Goal: Use online tool/utility: Utilize a website feature to perform a specific function

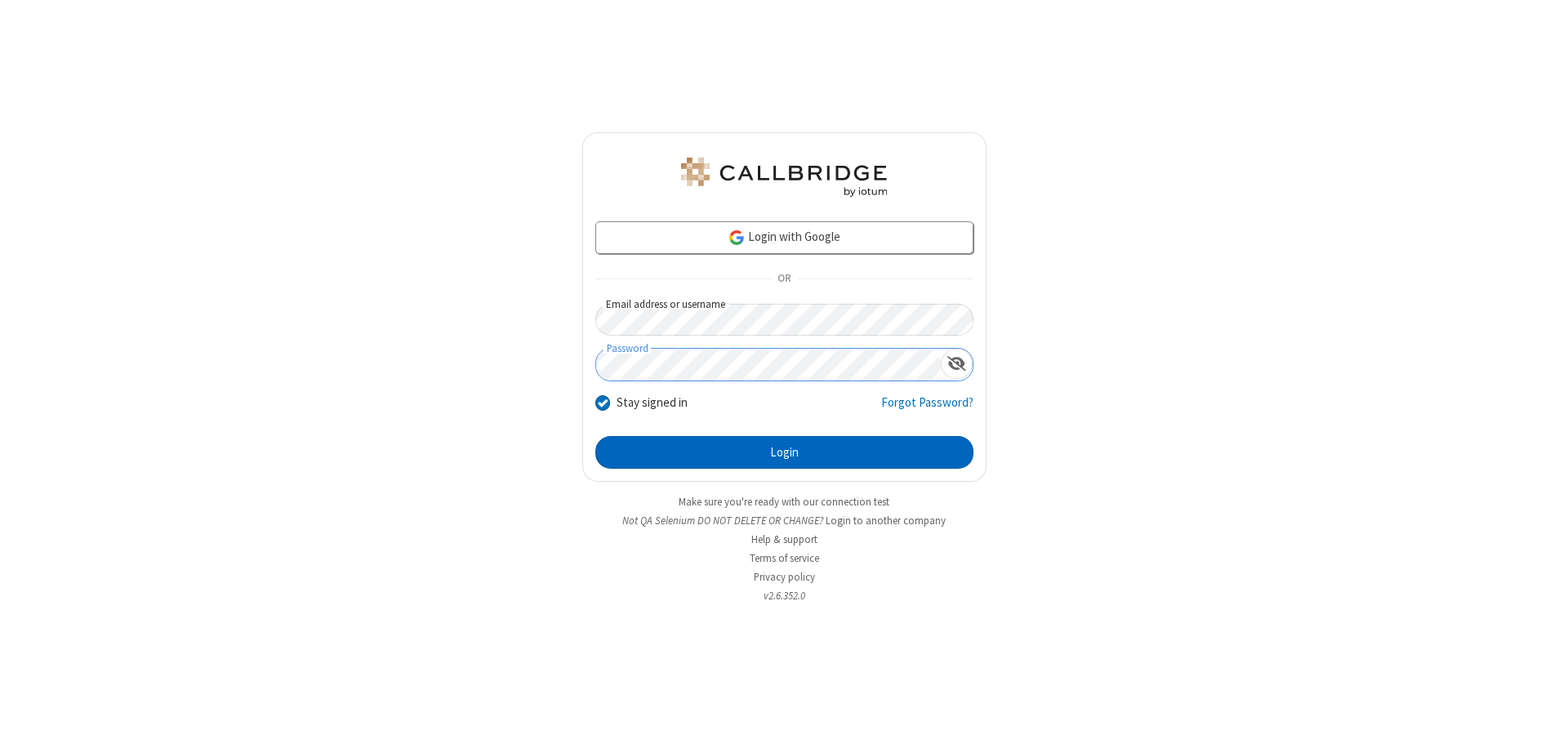
click at [784, 453] on button "Login" at bounding box center [784, 452] width 378 height 32
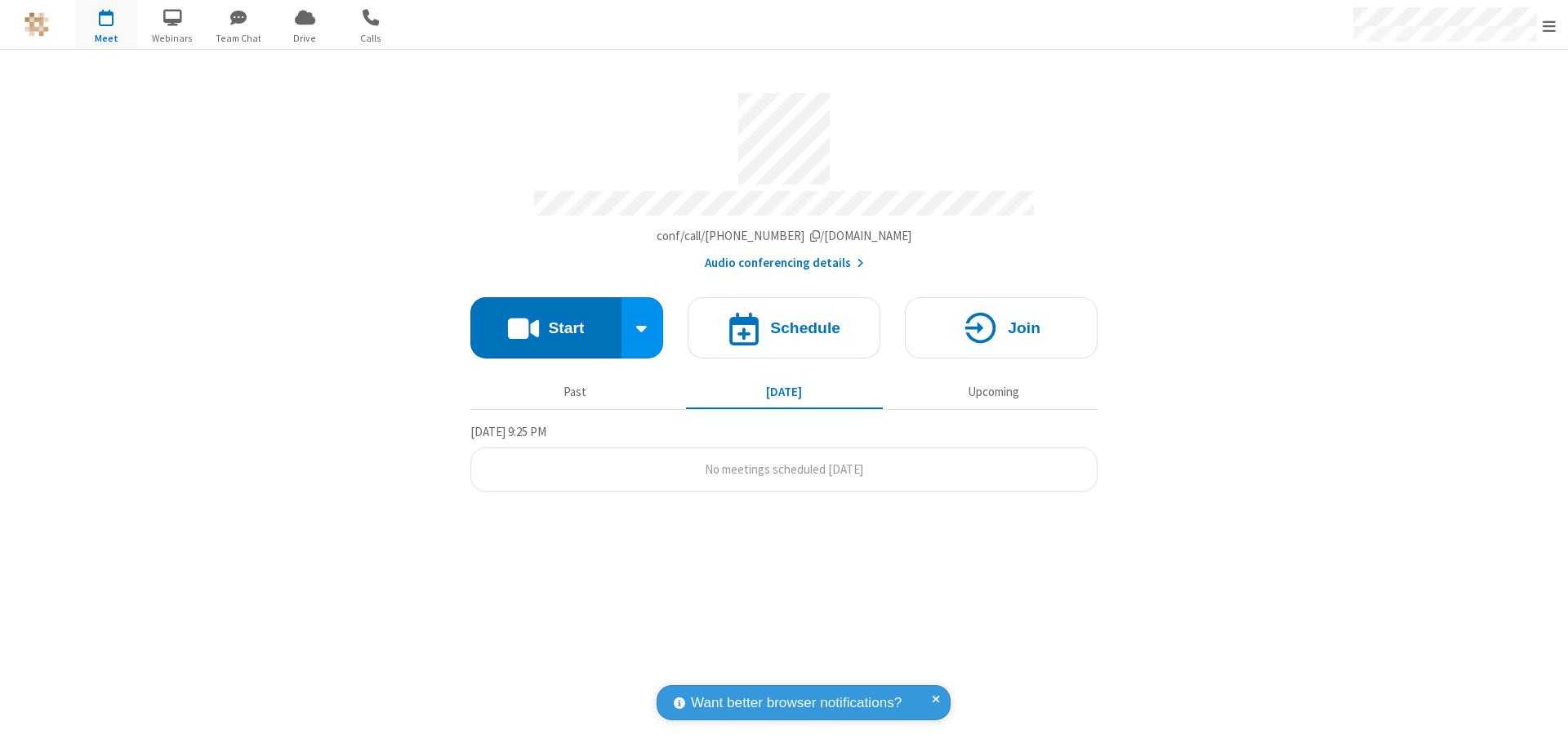
click at [546, 321] on button "Start" at bounding box center [546, 328] width 151 height 61
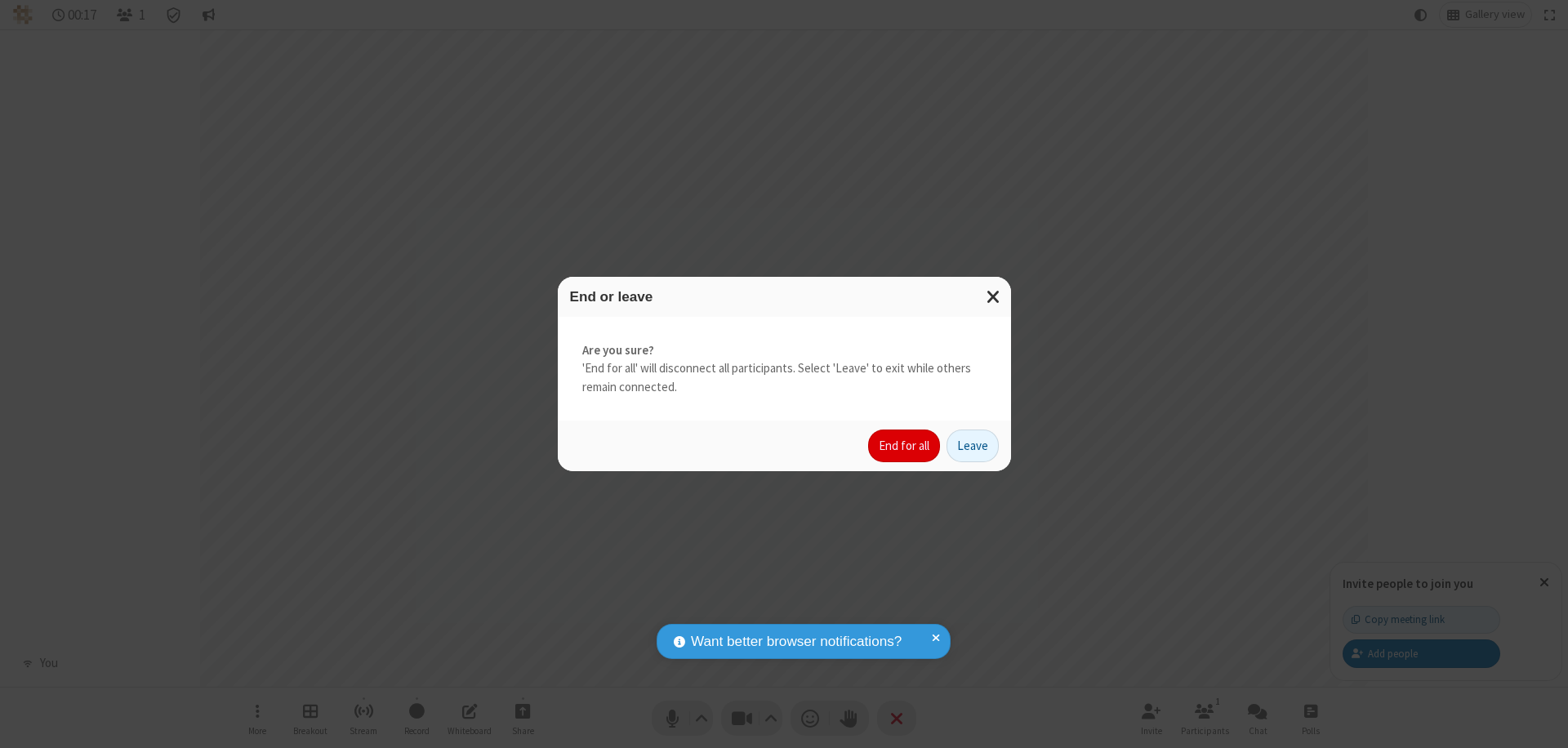
click at [905, 446] on button "End for all" at bounding box center [904, 446] width 72 height 32
